Goal: Transaction & Acquisition: Obtain resource

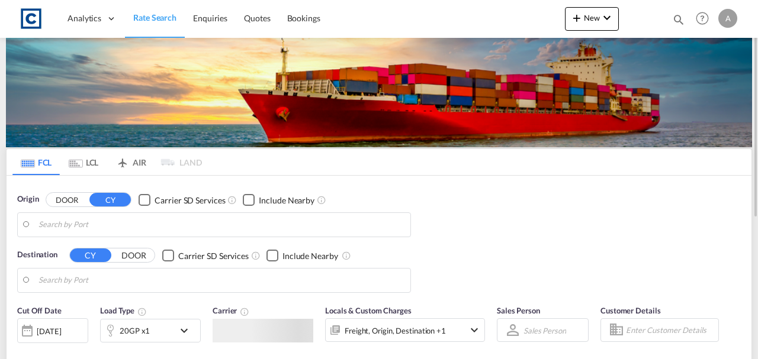
type input "[GEOGRAPHIC_DATA], [GEOGRAPHIC_DATA]"
type input "[PERSON_NAME]/[GEOGRAPHIC_DATA], PKBQM"
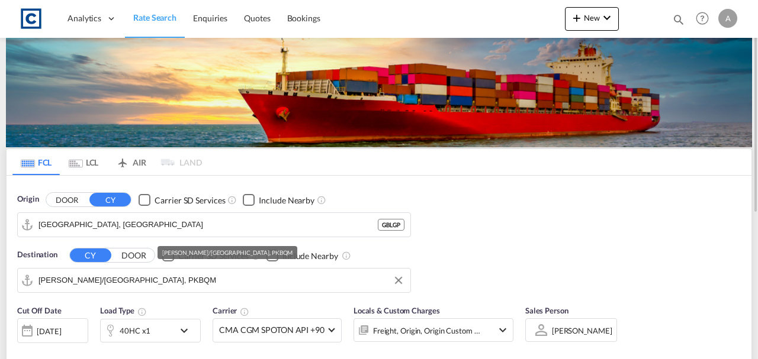
scroll to position [118, 0]
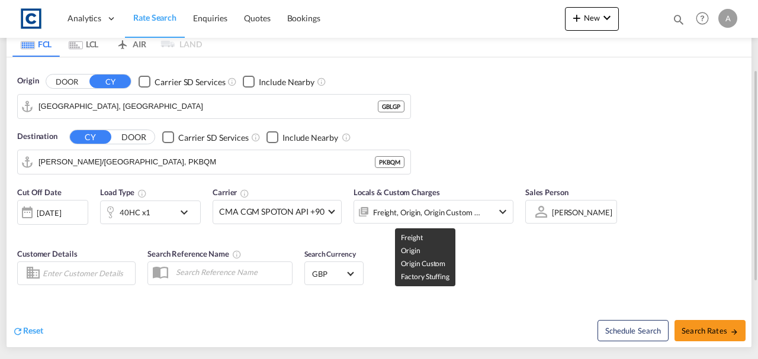
click at [430, 212] on div "Freight, Origin, Origin Custom +1" at bounding box center [427, 212] width 108 height 17
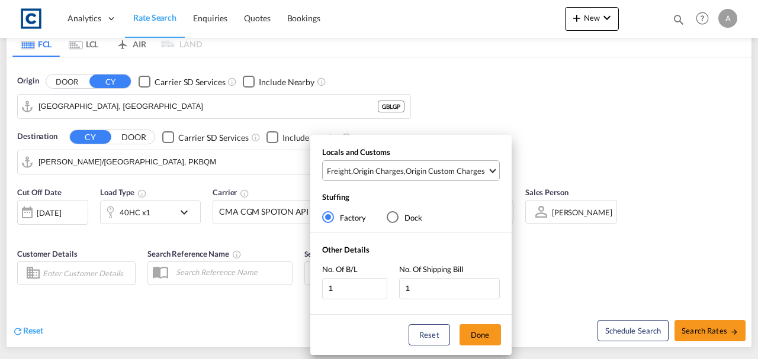
click at [447, 167] on div "Origin Custom Charges" at bounding box center [444, 171] width 79 height 11
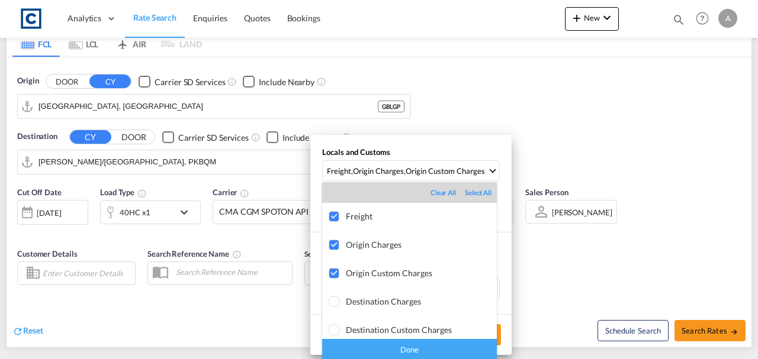
drag, startPoint x: 437, startPoint y: 352, endPoint x: 445, endPoint y: 348, distance: 8.7
click at [438, 352] on div "Done" at bounding box center [409, 349] width 175 height 21
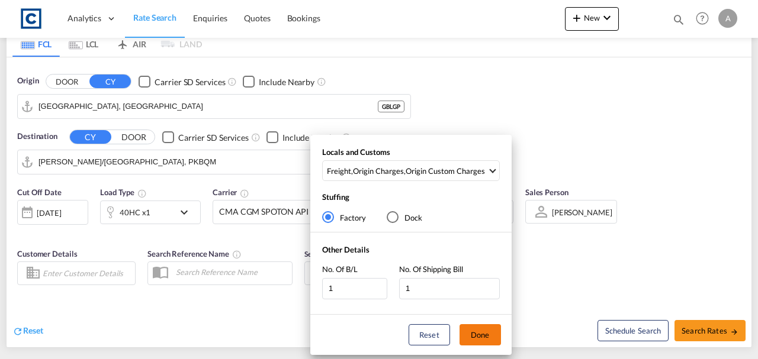
click at [474, 336] on button "Done" at bounding box center [479, 334] width 41 height 21
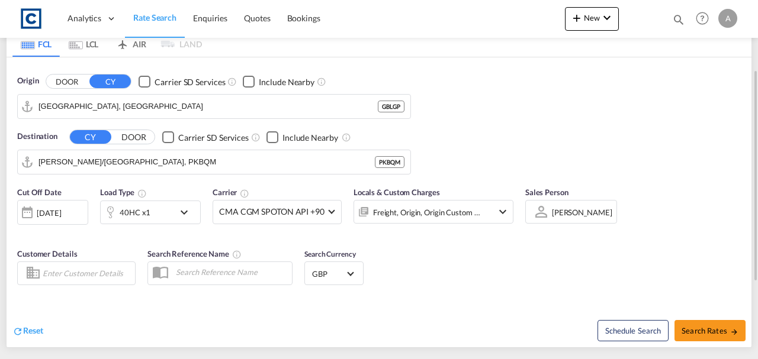
click at [51, 208] on div "[DATE]" at bounding box center [49, 213] width 24 height 11
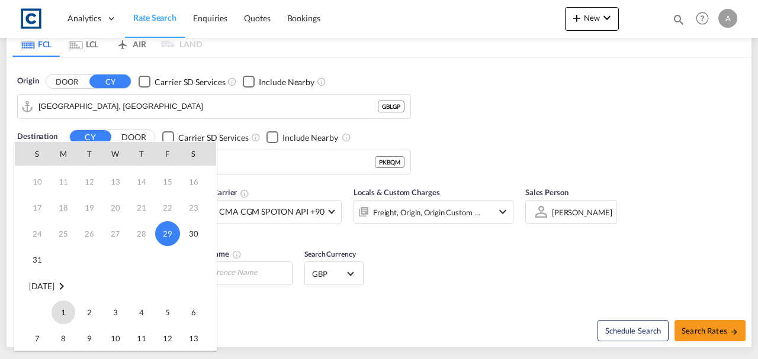
scroll to position [79, 0]
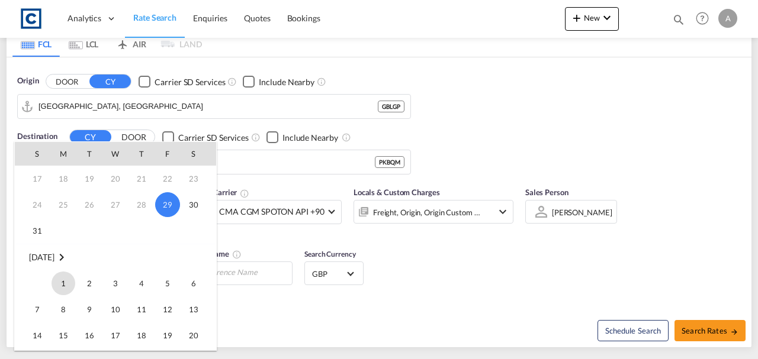
click at [60, 272] on span "1" at bounding box center [63, 284] width 24 height 24
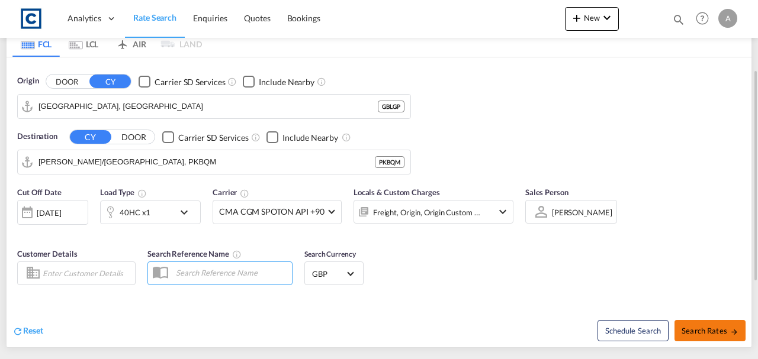
click at [717, 335] on button "Search Rates" at bounding box center [709, 330] width 71 height 21
type input "GBLGP to PKBQM / [DATE]"
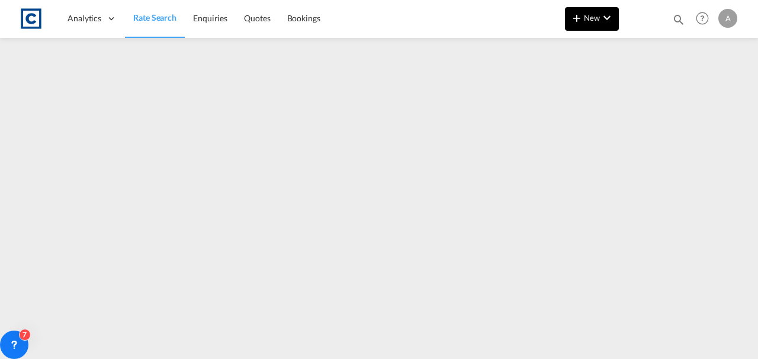
click at [577, 18] on md-icon "icon-plus 400-fg" at bounding box center [576, 18] width 14 height 14
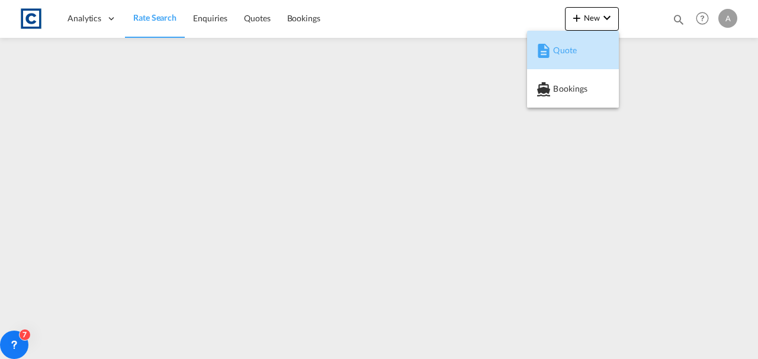
click at [540, 56] on md-icon "button" at bounding box center [543, 51] width 14 height 14
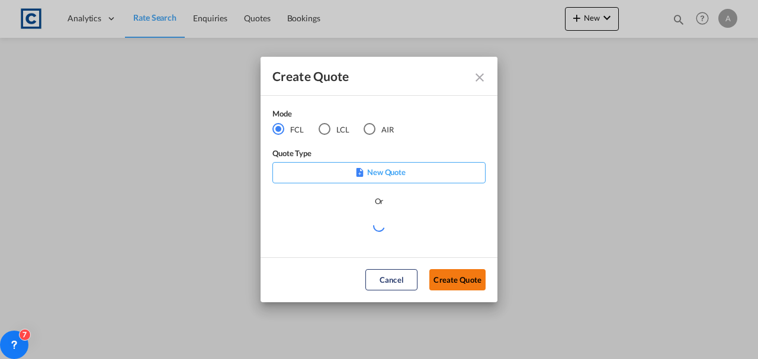
click at [447, 276] on button "Create Quote" at bounding box center [457, 279] width 56 height 21
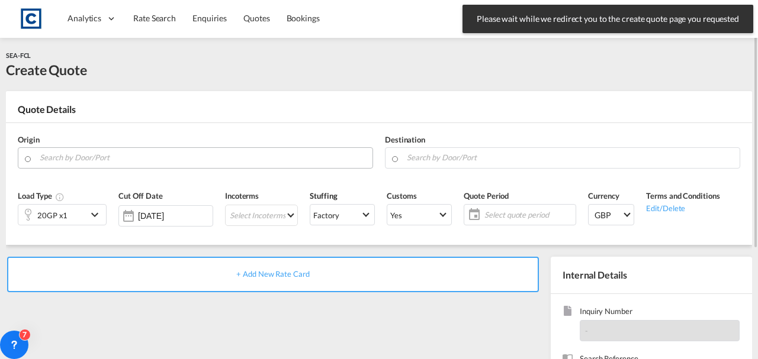
drag, startPoint x: 120, startPoint y: 171, endPoint x: 118, endPoint y: 159, distance: 12.0
click at [120, 168] on div "Origin" at bounding box center [195, 151] width 367 height 47
click at [117, 159] on input "Search by Door/Port" at bounding box center [203, 157] width 327 height 21
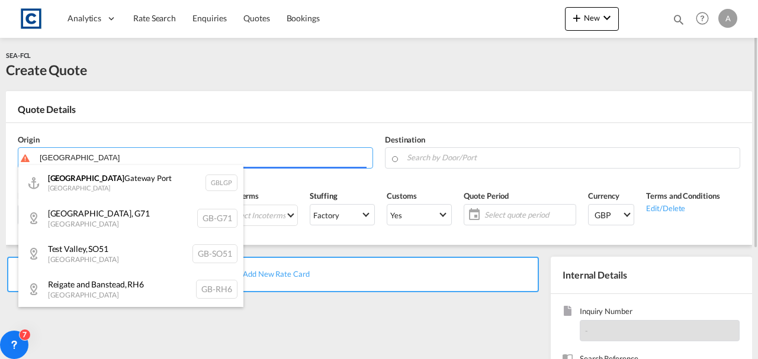
click at [109, 178] on div "[GEOGRAPHIC_DATA] [GEOGRAPHIC_DATA] [GEOGRAPHIC_DATA]" at bounding box center [130, 183] width 225 height 36
type input "[GEOGRAPHIC_DATA], [GEOGRAPHIC_DATA]"
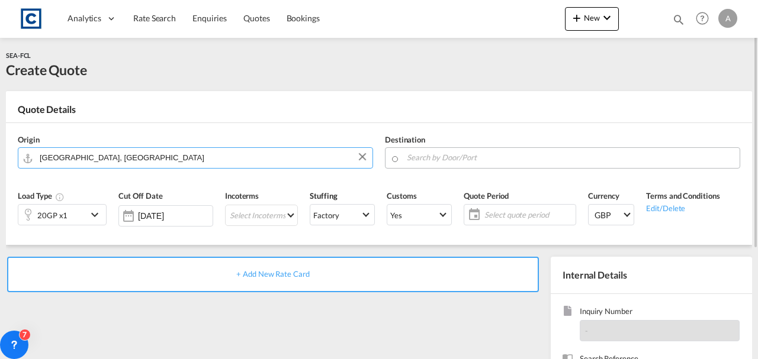
click at [502, 154] on input "Search by Door/Port" at bounding box center [570, 157] width 327 height 21
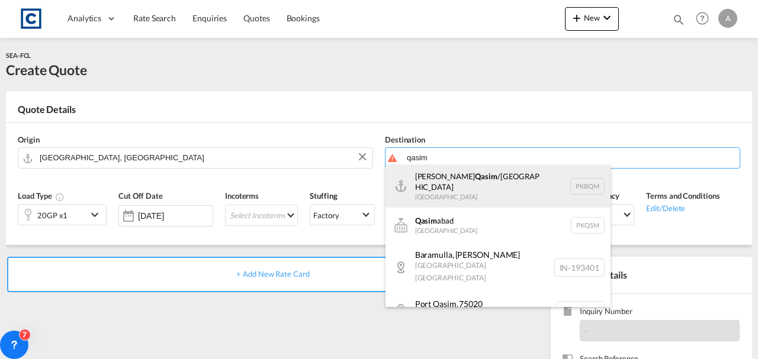
click at [495, 185] on div "[PERSON_NAME] /[GEOGRAPHIC_DATA] [GEOGRAPHIC_DATA] PKBQM" at bounding box center [497, 186] width 225 height 43
type input "[PERSON_NAME]/[GEOGRAPHIC_DATA], PKBQM"
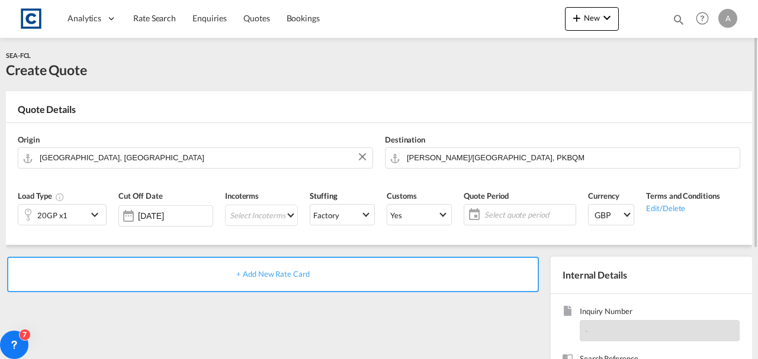
click at [70, 219] on div "20GP x1" at bounding box center [52, 215] width 69 height 20
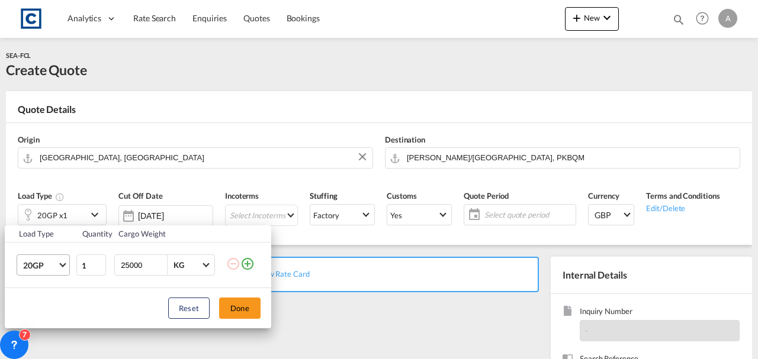
click at [28, 268] on span "20GP" at bounding box center [40, 266] width 34 height 12
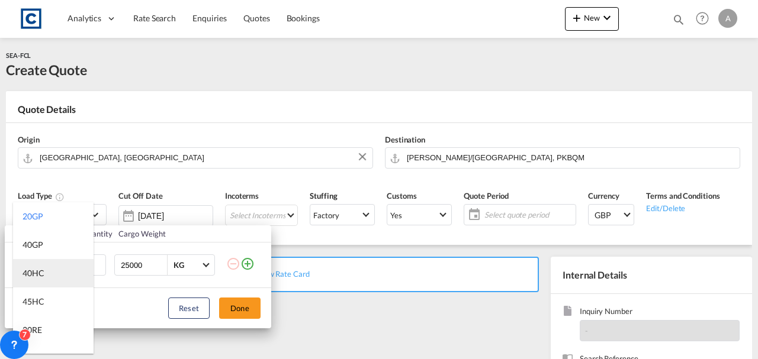
click at [38, 275] on div "40HC" at bounding box center [33, 274] width 22 height 12
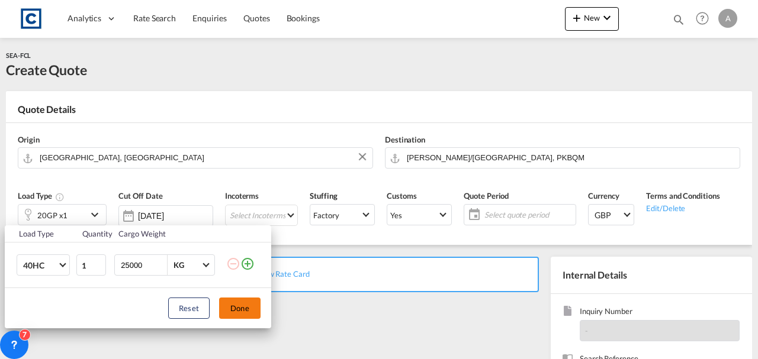
click at [240, 303] on button "Done" at bounding box center [239, 308] width 41 height 21
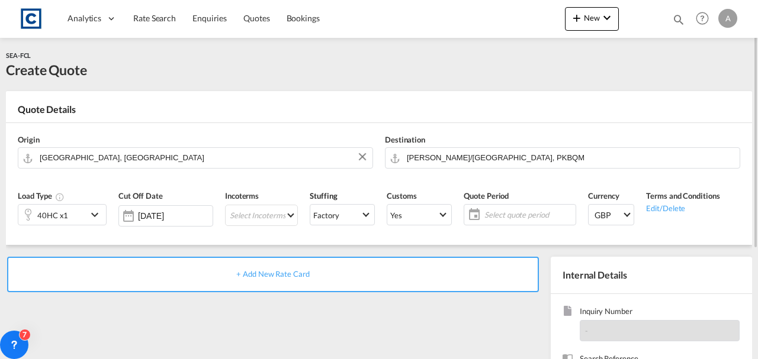
click at [261, 276] on span "+ Add New Rate Card" at bounding box center [272, 273] width 73 height 9
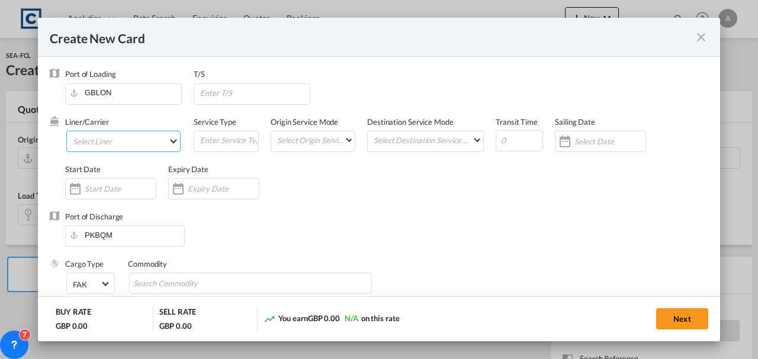
type input "Basic Ocean Freight"
select select "per equipment"
click at [100, 146] on md-select "Select Liner" at bounding box center [123, 141] width 114 height 21
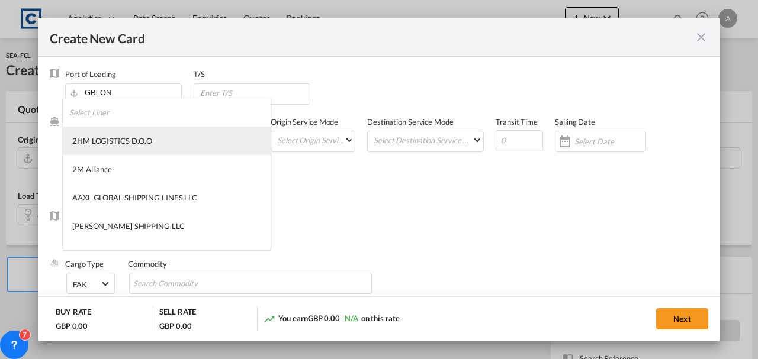
type md-option "1489"
type md-option "46"
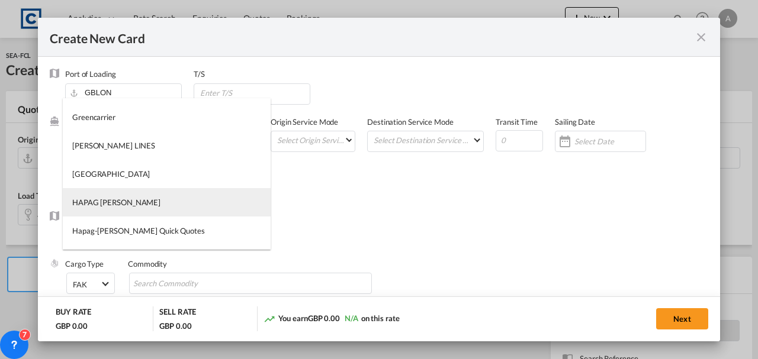
type md-option "12"
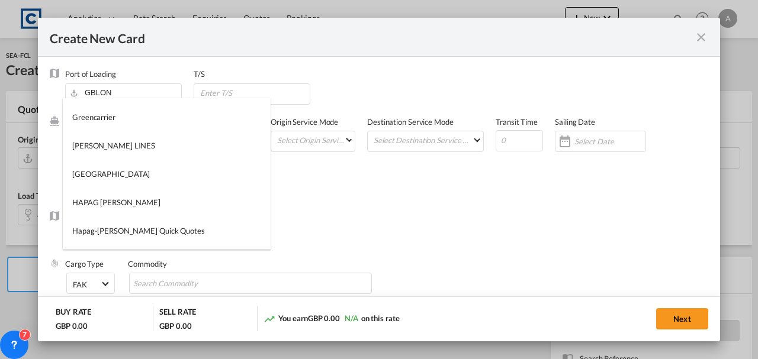
click at [339, 191] on md-backdrop at bounding box center [379, 179] width 758 height 359
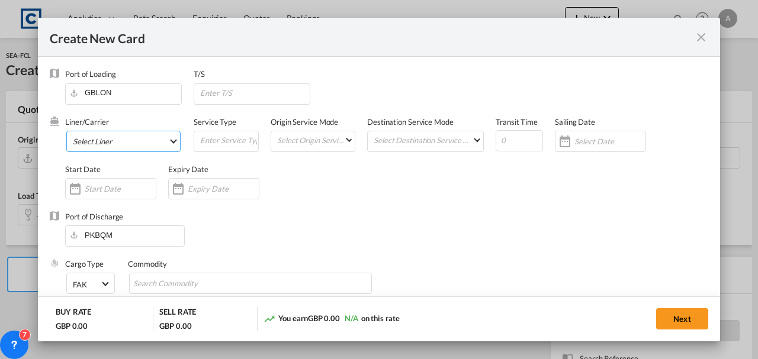
click at [117, 145] on md-select "Select Liner" at bounding box center [123, 141] width 114 height 21
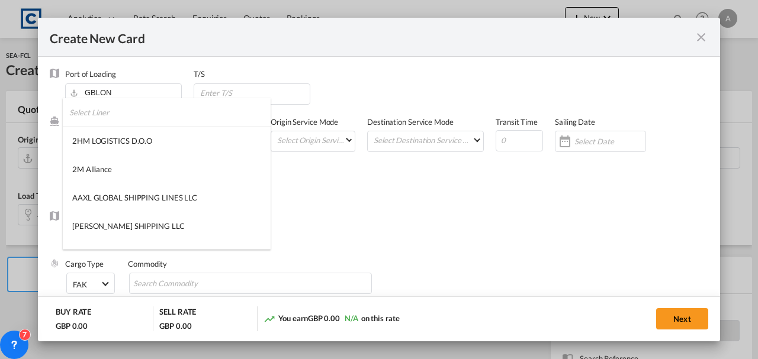
click at [111, 110] on input "search" at bounding box center [169, 112] width 201 height 28
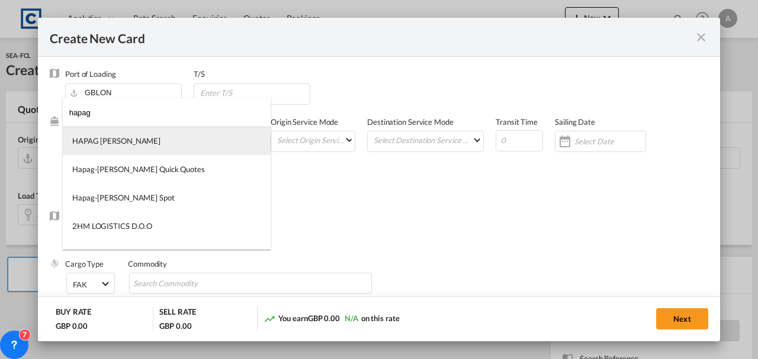
type input "hapag"
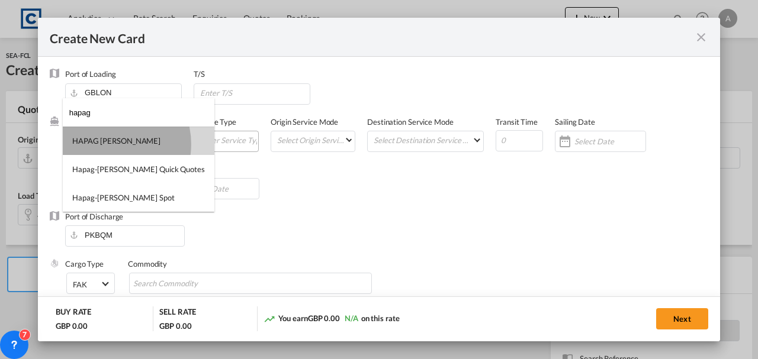
drag, startPoint x: 105, startPoint y: 144, endPoint x: 252, endPoint y: 151, distance: 146.9
click at [105, 145] on div "HAPAG [PERSON_NAME]" at bounding box center [116, 141] width 88 height 11
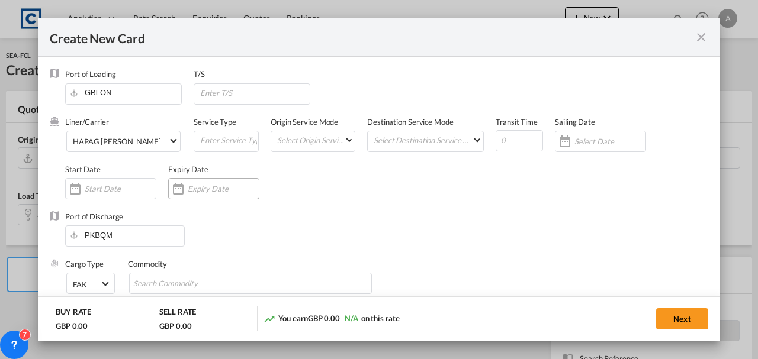
click at [215, 183] on div "Create New CardPort ..." at bounding box center [223, 188] width 71 height 11
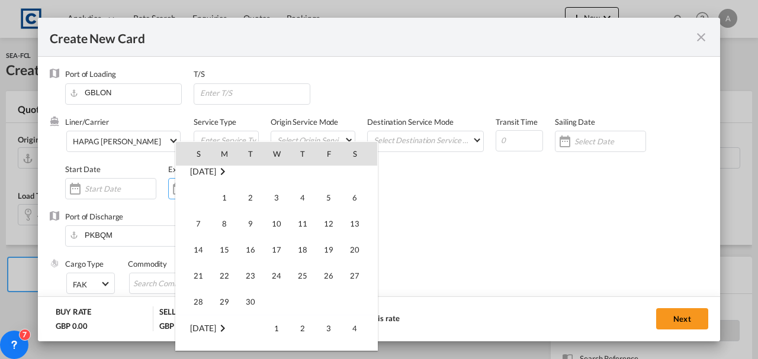
scroll to position [274221, 0]
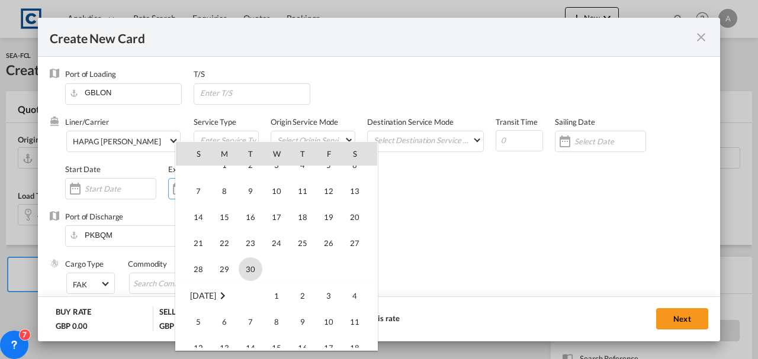
click at [248, 271] on span "30" at bounding box center [251, 269] width 24 height 24
type input "[DATE]"
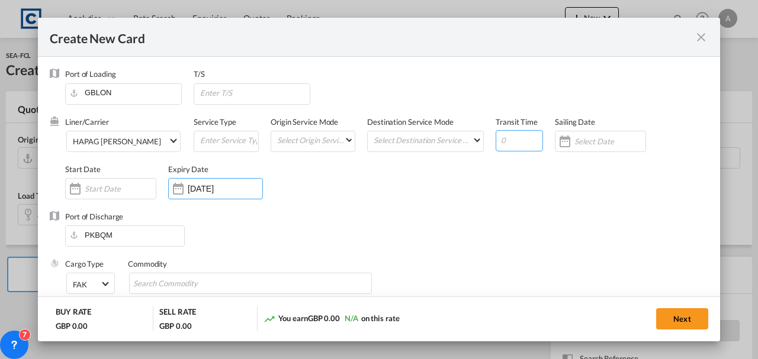
click at [504, 136] on input "Create New CardPort ..." at bounding box center [518, 140] width 47 height 21
type input "37"
click at [523, 214] on div "Port of Discharge PKBQM" at bounding box center [379, 234] width 658 height 47
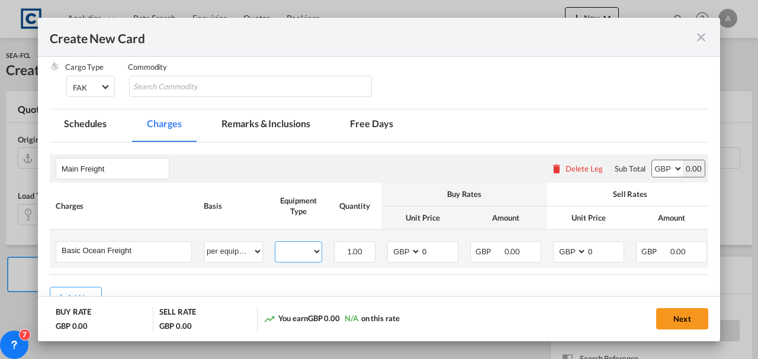
click at [286, 250] on select "40HC" at bounding box center [298, 252] width 46 height 16
select select "40HC"
click at [275, 244] on select "40HC" at bounding box center [298, 252] width 46 height 16
click at [404, 252] on select "AED AFN ALL AMD ANG AOA ARS AUD AWG AZN BAM BBD BDT BGN BHD BIF BMD BND [PERSON…" at bounding box center [404, 252] width 31 height 16
select select "string:USD"
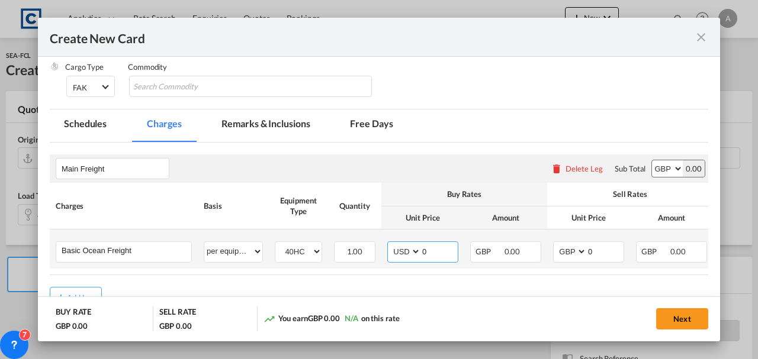
click at [389, 244] on select "AED AFN ALL AMD ANG AOA ARS AUD AWG AZN BAM BBD BDT BGN BHD BIF BMD BND [PERSON…" at bounding box center [404, 252] width 31 height 16
click at [662, 166] on select "AED AFN ALL AMD ANG AOA ARS AUD AWG AZN BAM BBD BDT BGN BHD BIF BMD BND [PERSON…" at bounding box center [667, 168] width 31 height 17
select select "string:USD"
click at [652, 160] on select "AED AFN ALL AMD ANG AOA ARS AUD AWG AZN BAM BBD BDT BGN BHD BIF BMD BND [PERSON…" at bounding box center [667, 168] width 31 height 17
click at [572, 246] on select "AED AFN ALL AMD ANG AOA ARS AUD AWG AZN BAM BBD BDT BGN BHD BIF BMD BND [PERSON…" at bounding box center [570, 252] width 31 height 16
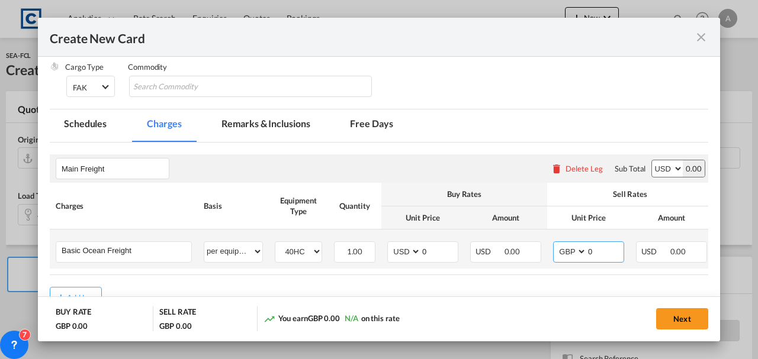
select select "string:USD"
click at [555, 244] on select "AED AFN ALL AMD ANG AOA ARS AUD AWG AZN BAM BBD BDT BGN BHD BIF BMD BND [PERSON…" at bounding box center [570, 252] width 31 height 16
click at [427, 248] on input "0" at bounding box center [439, 251] width 37 height 18
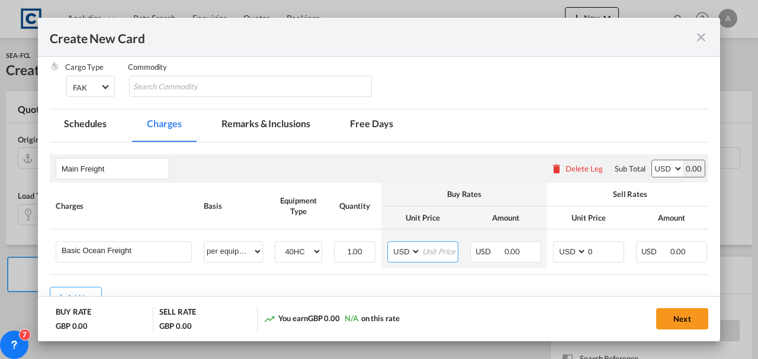
type input "7"
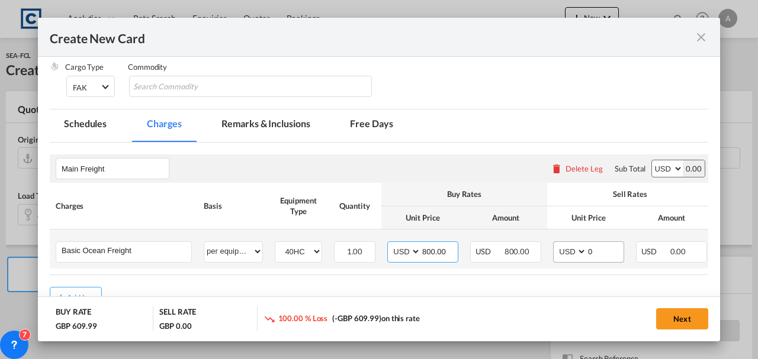
type input "800.00"
click at [606, 247] on input "0" at bounding box center [605, 251] width 37 height 18
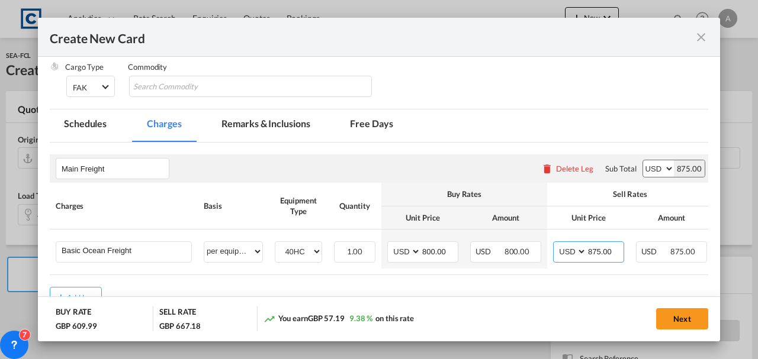
type input "875.00"
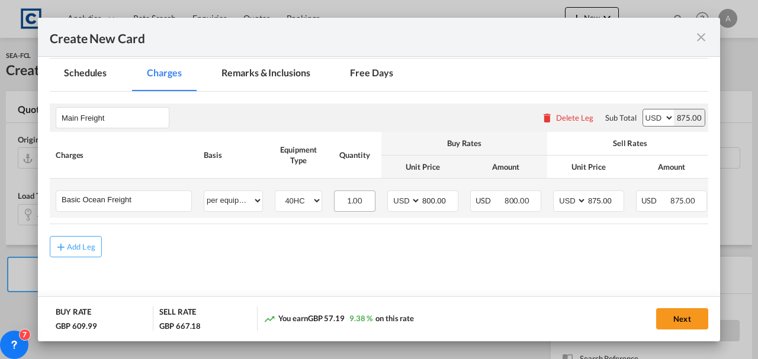
scroll to position [273, 0]
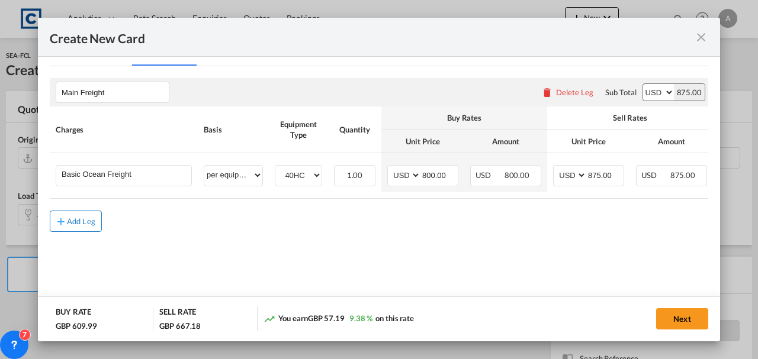
click at [66, 215] on button "Add Leg" at bounding box center [76, 221] width 52 height 21
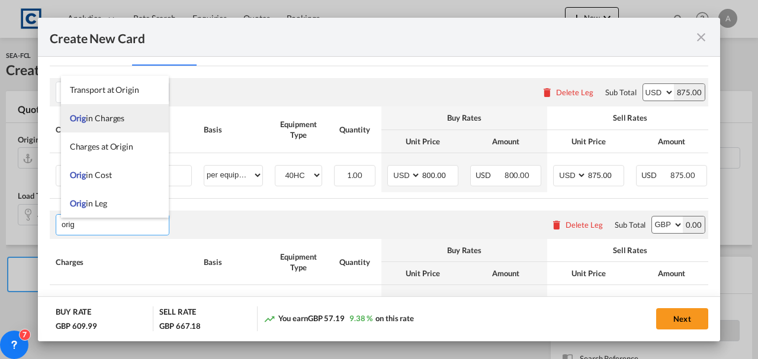
click at [93, 122] on span "Orig in Charges" at bounding box center [97, 118] width 55 height 10
type input "Origin Charges"
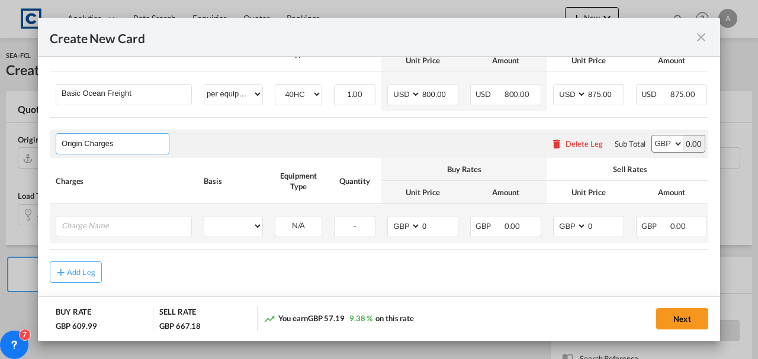
scroll to position [377, 0]
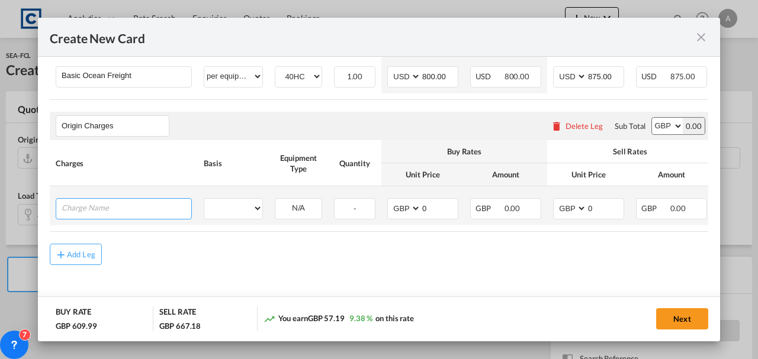
click at [96, 207] on input "Charge Name" at bounding box center [127, 208] width 130 height 18
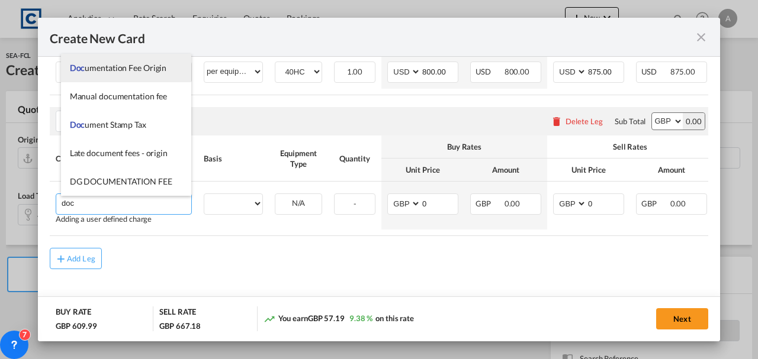
click at [102, 64] on span "Doc umentation Fee Origin" at bounding box center [118, 68] width 97 height 10
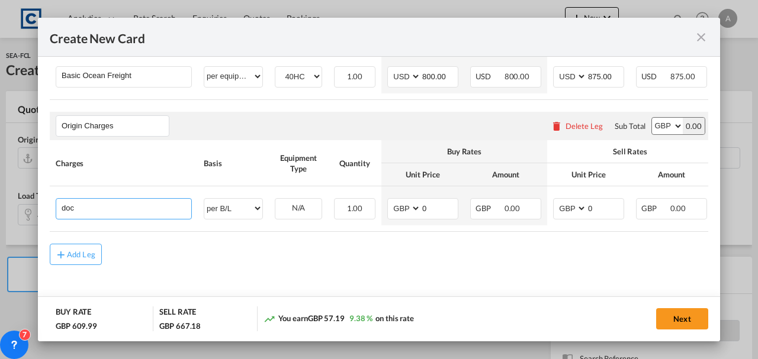
type input "Documentation Fee Origin"
select select "per B/L"
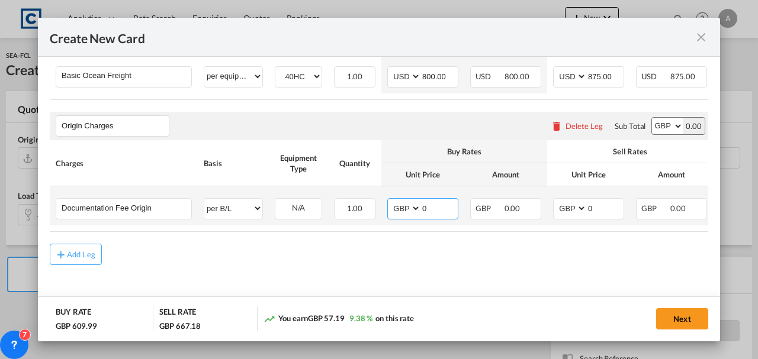
click at [431, 204] on input "0" at bounding box center [439, 208] width 37 height 18
type input "20.00"
click at [595, 206] on input "0" at bounding box center [605, 208] width 37 height 18
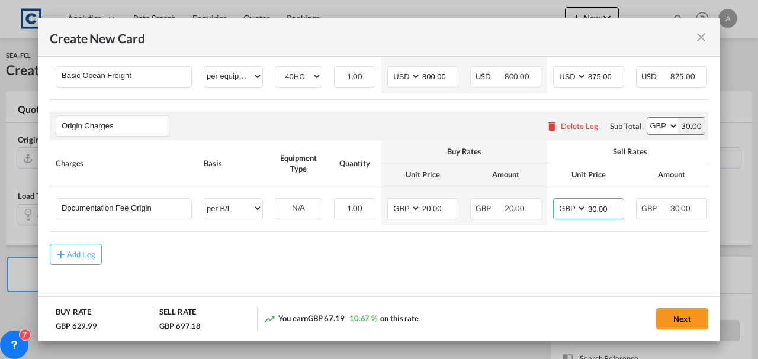
type input "30.00"
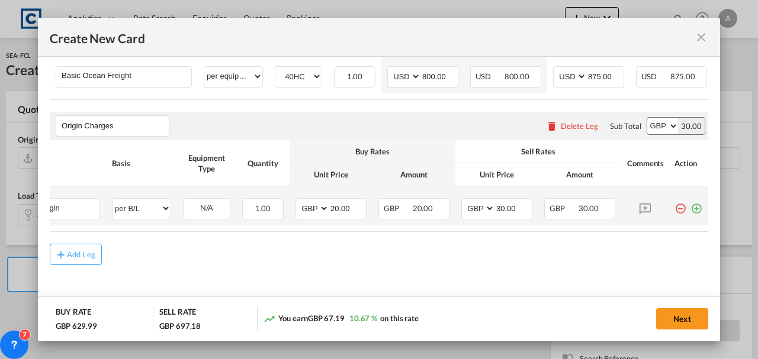
click at [690, 205] on md-icon "icon-plus-circle-outline green-400-fg" at bounding box center [696, 204] width 12 height 12
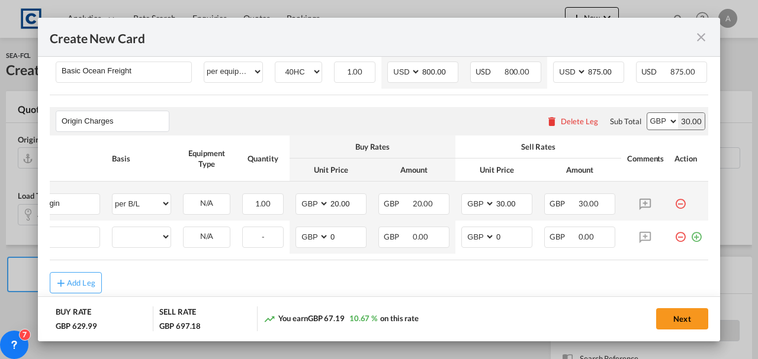
scroll to position [0, 12]
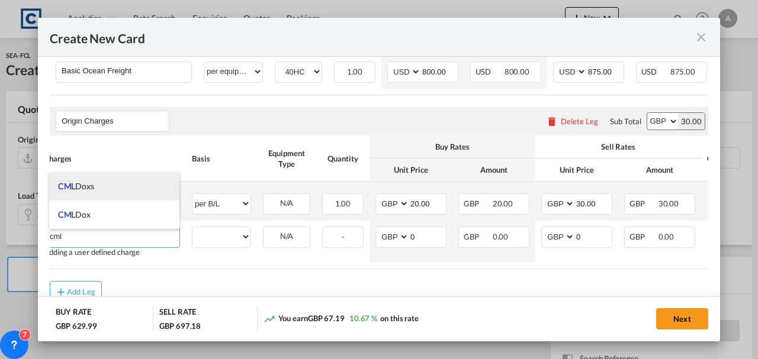
click at [88, 189] on span "CML Doxs" at bounding box center [76, 186] width 36 height 10
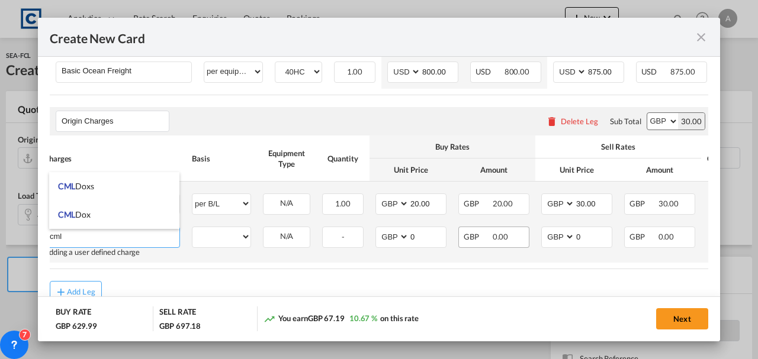
type input "CML Doxs"
select select "per B/L"
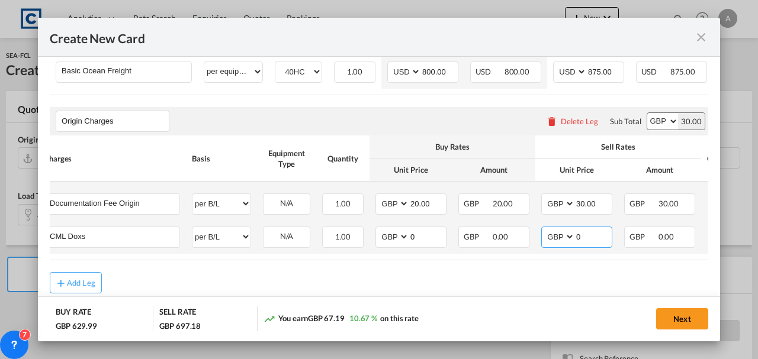
click at [583, 239] on input "0" at bounding box center [593, 236] width 37 height 18
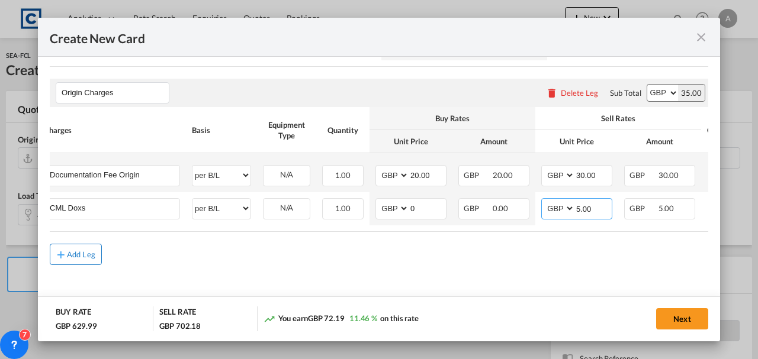
scroll to position [410, 0]
type input "5.00"
click at [89, 258] on div "Add Leg" at bounding box center [81, 254] width 28 height 7
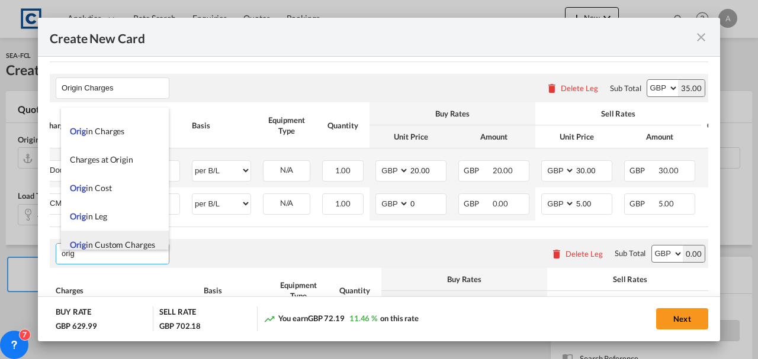
scroll to position [28, 0]
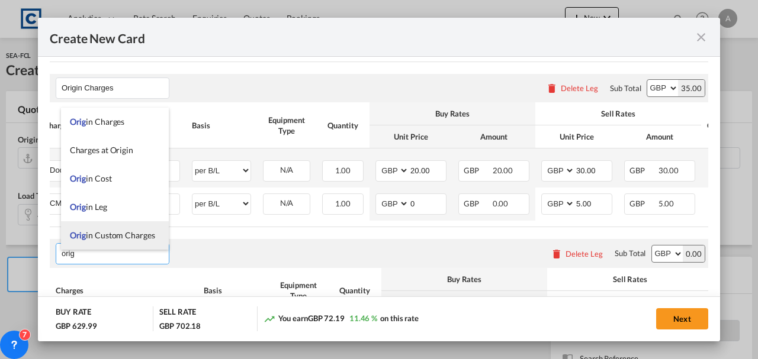
click at [102, 233] on span "Orig in Custom Charges" at bounding box center [112, 235] width 85 height 10
type input "Origin Custom Charges"
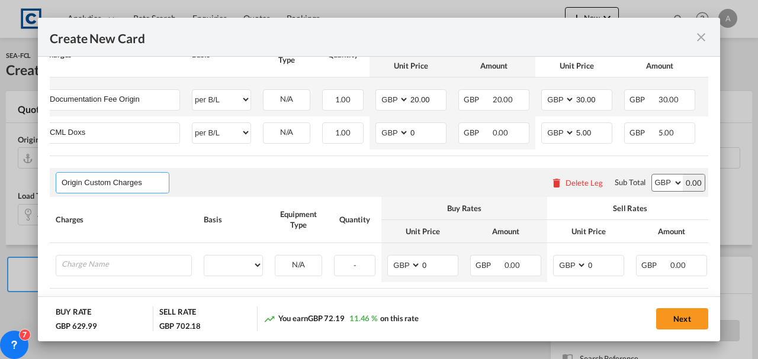
scroll to position [546, 0]
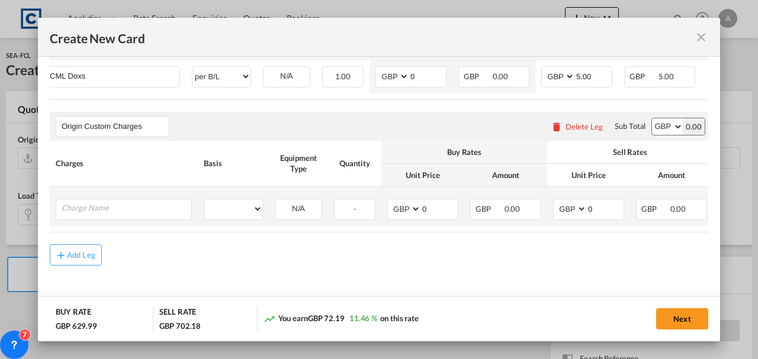
click at [104, 220] on td "Please Enter User Defined Charges Cannot Be Published" at bounding box center [124, 206] width 148 height 39
click at [104, 208] on input "Charge Name" at bounding box center [127, 208] width 130 height 18
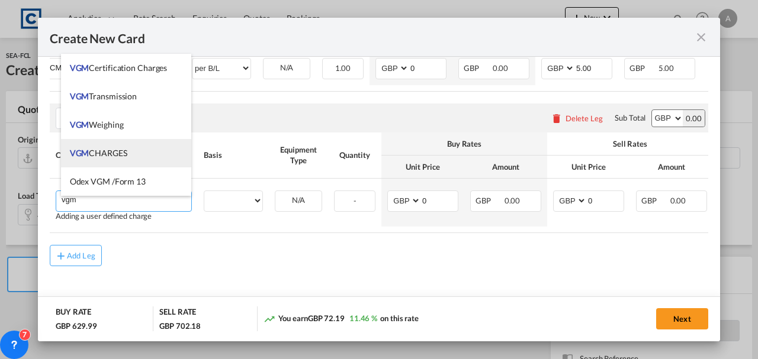
click at [109, 156] on span "VGM CHARGES" at bounding box center [98, 153] width 57 height 10
type input "VGM CHARGES"
select select "per container"
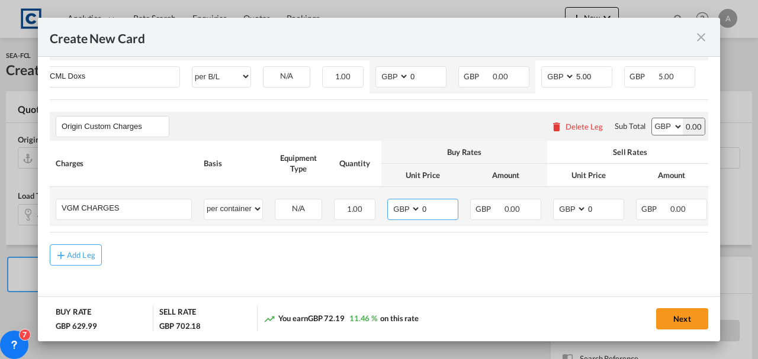
click at [424, 205] on input "0" at bounding box center [439, 208] width 37 height 18
type input "35.00"
click at [598, 199] on input "0" at bounding box center [605, 208] width 37 height 18
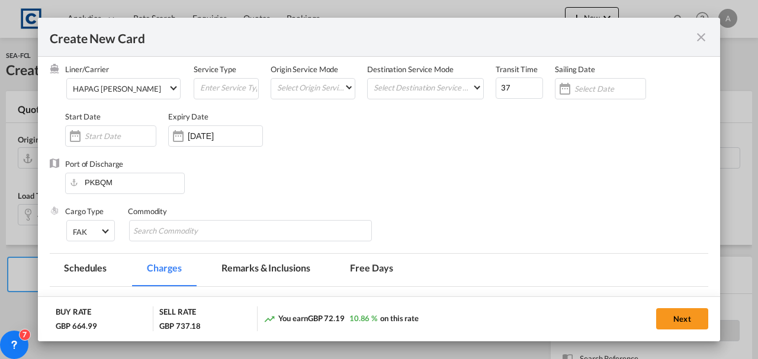
scroll to position [0, 0]
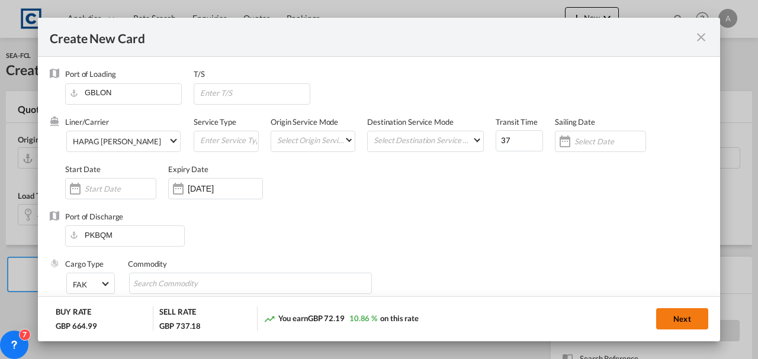
type input "35.00"
click at [680, 315] on button "Next" at bounding box center [682, 318] width 52 height 21
type input "800"
type input "875"
type input "20"
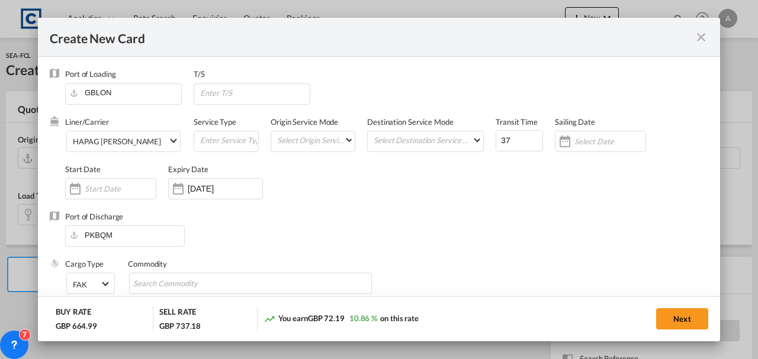
type input "30"
type input "5"
type input "35"
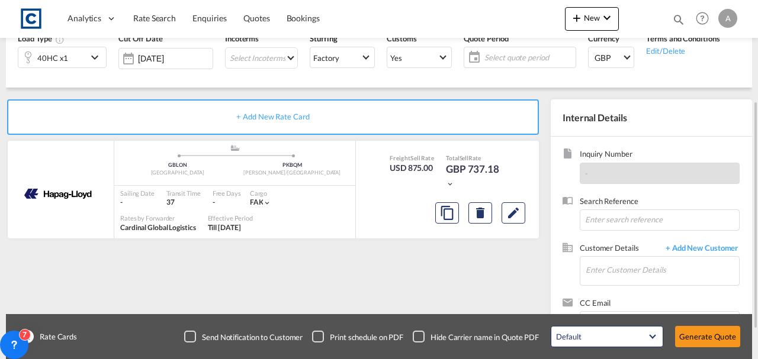
scroll to position [204, 0]
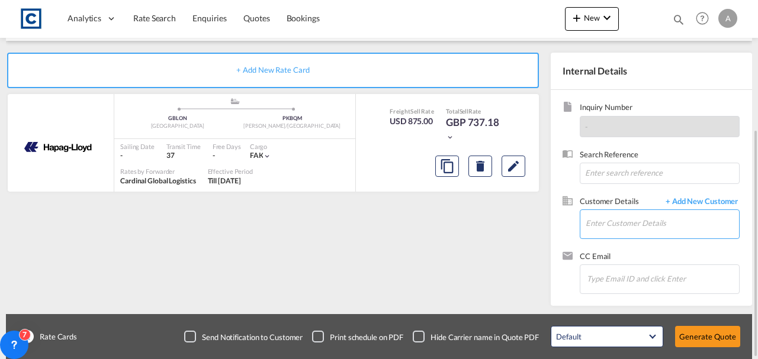
click at [606, 223] on input "Enter Customer Details" at bounding box center [661, 223] width 153 height 27
drag, startPoint x: 606, startPoint y: 224, endPoint x: 606, endPoint y: 199, distance: 24.9
paste input "[PERSON_NAME][EMAIL_ADDRESS][PERSON_NAME][DOMAIN_NAME]"
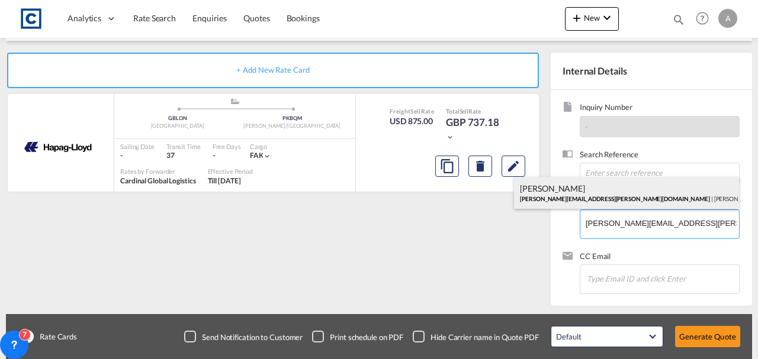
click at [575, 191] on div "[PERSON_NAME] [PERSON_NAME][EMAIL_ADDRESS][PERSON_NAME][DOMAIN_NAME] | [PERSON_…" at bounding box center [626, 193] width 225 height 32
type input "[PERSON_NAME] Logisitcs, [PERSON_NAME], [PERSON_NAME][EMAIL_ADDRESS][PERSON_NAM…"
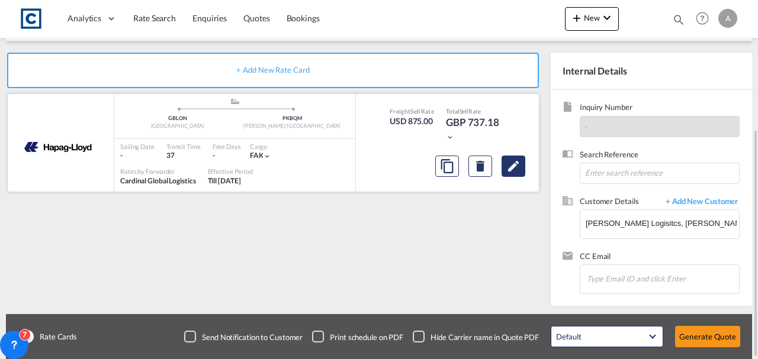
click at [511, 169] on md-icon "Edit" at bounding box center [513, 166] width 14 height 14
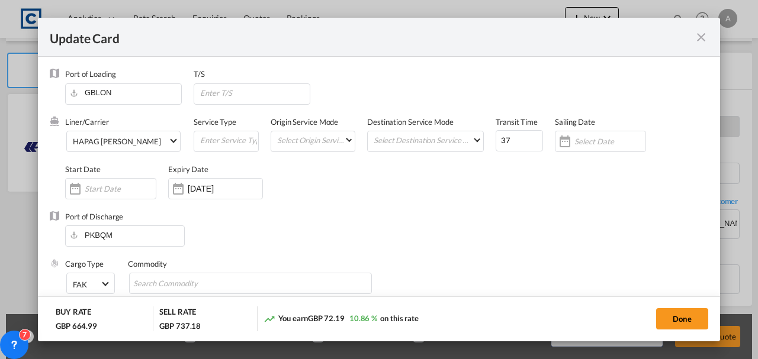
click at [701, 34] on md-icon "icon-close fg-AAA8AD m-0 pointer" at bounding box center [701, 37] width 14 height 14
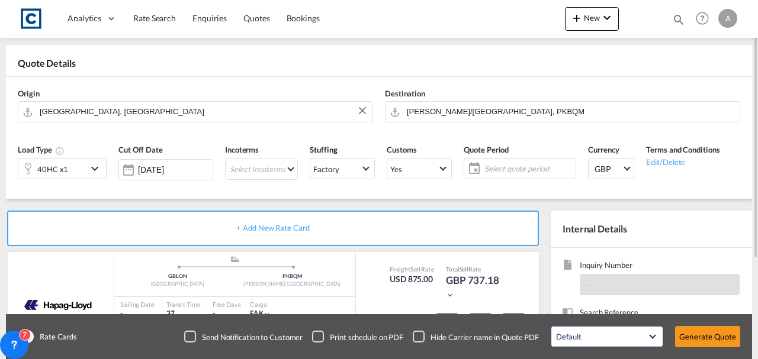
scroll to position [165, 0]
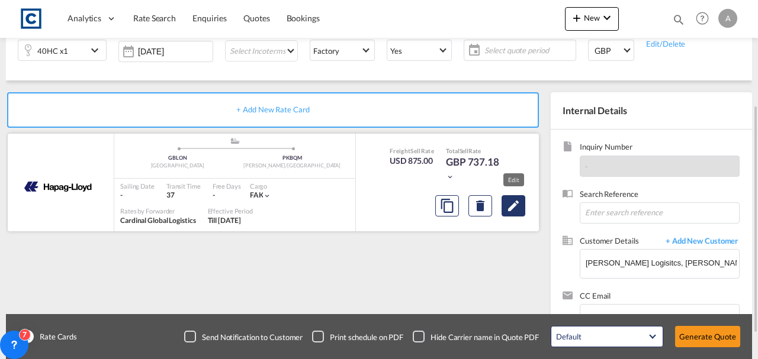
click at [521, 205] on button "Edit" at bounding box center [513, 205] width 24 height 21
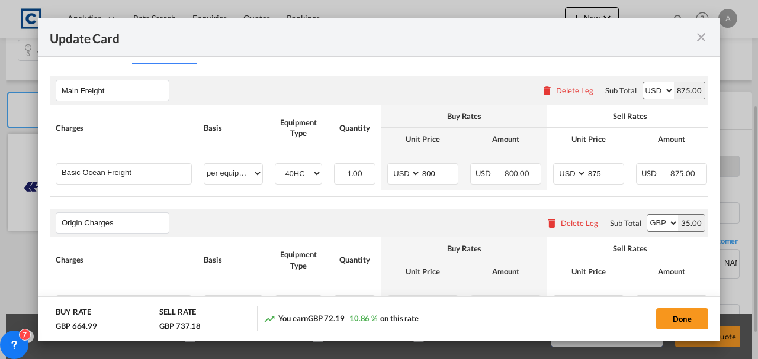
scroll to position [355, 0]
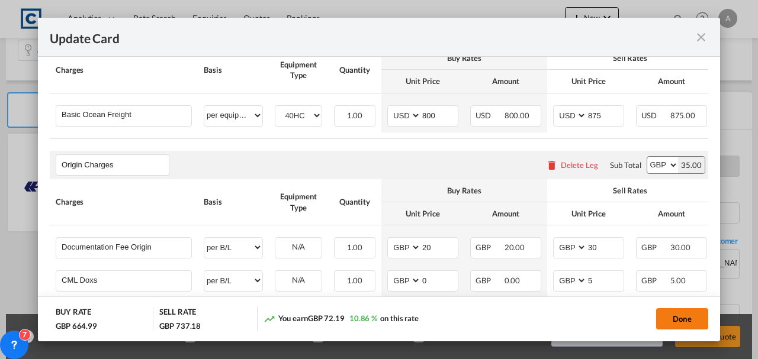
click at [680, 314] on button "Done" at bounding box center [682, 318] width 52 height 21
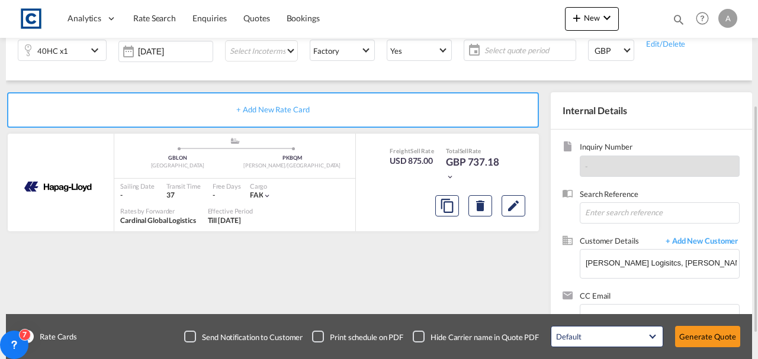
click at [685, 321] on div "Default All in Leg Totals Default Generate Quote" at bounding box center [645, 336] width 201 height 33
click at [696, 330] on button "Generate Quote" at bounding box center [707, 336] width 65 height 21
click at [498, 47] on span "Select quote period" at bounding box center [530, 50] width 85 height 11
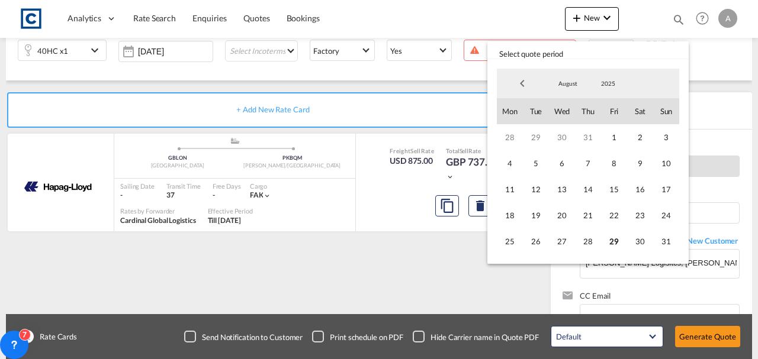
click at [571, 82] on span "August" at bounding box center [568, 83] width 38 height 8
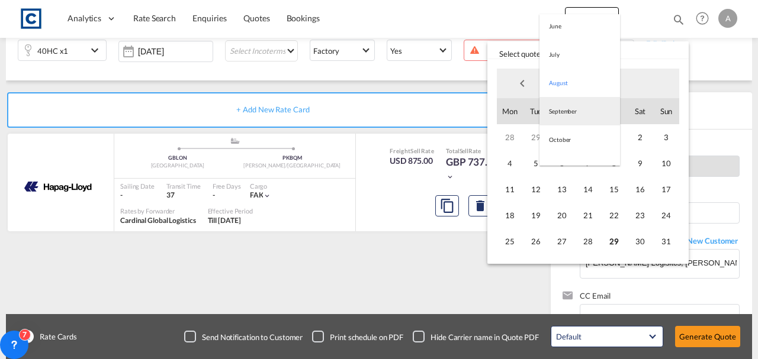
click at [564, 110] on md-option "September" at bounding box center [579, 111] width 80 height 28
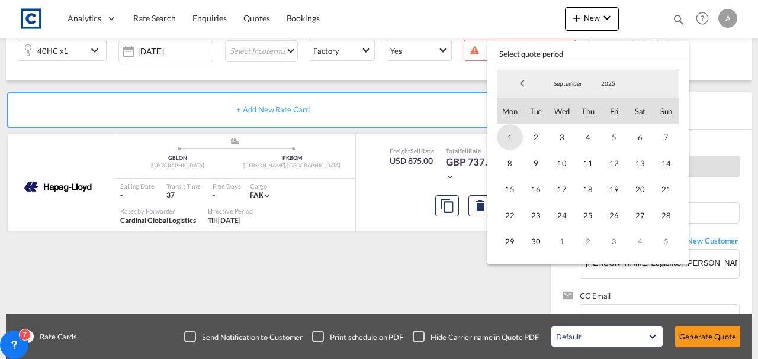
click at [518, 140] on span "1" at bounding box center [510, 137] width 26 height 26
click at [540, 233] on span "30" at bounding box center [536, 241] width 26 height 26
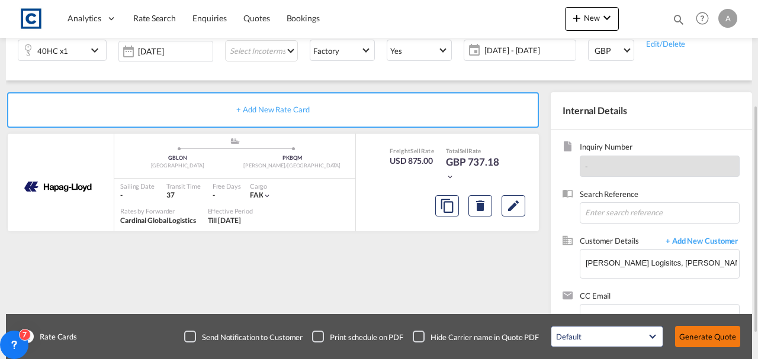
click at [707, 338] on button "Generate Quote" at bounding box center [707, 336] width 65 height 21
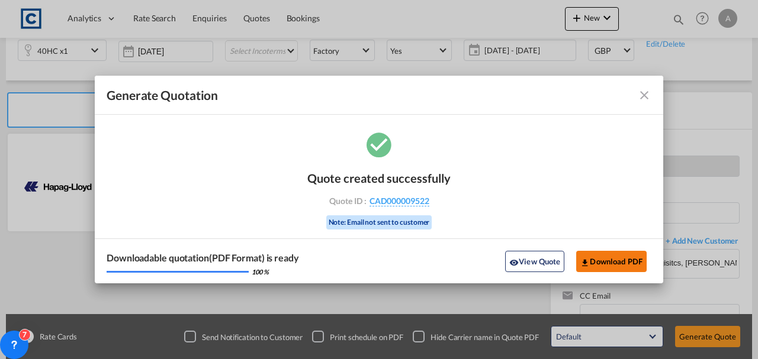
click at [598, 256] on button "Download PDF" at bounding box center [611, 261] width 70 height 21
